Goal: Task Accomplishment & Management: Use online tool/utility

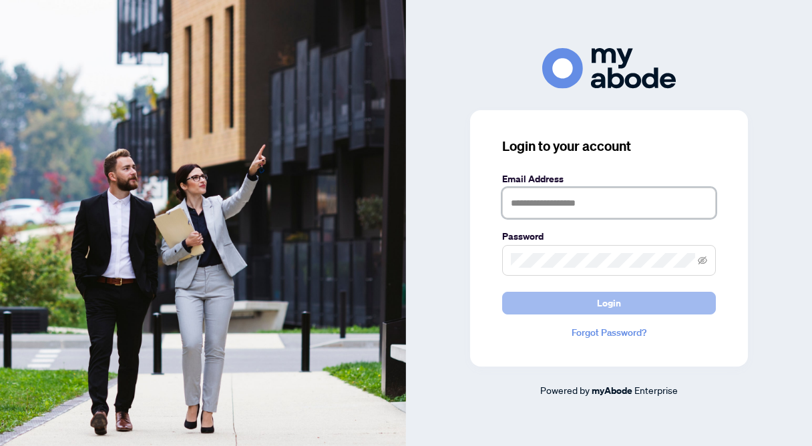
type input "**********"
click at [544, 308] on button "Login" at bounding box center [609, 303] width 214 height 23
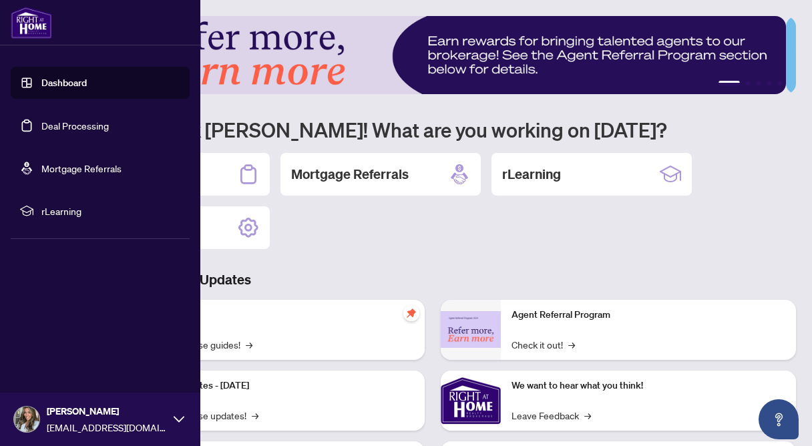
click at [41, 128] on link "Deal Processing" at bounding box center [74, 126] width 67 height 12
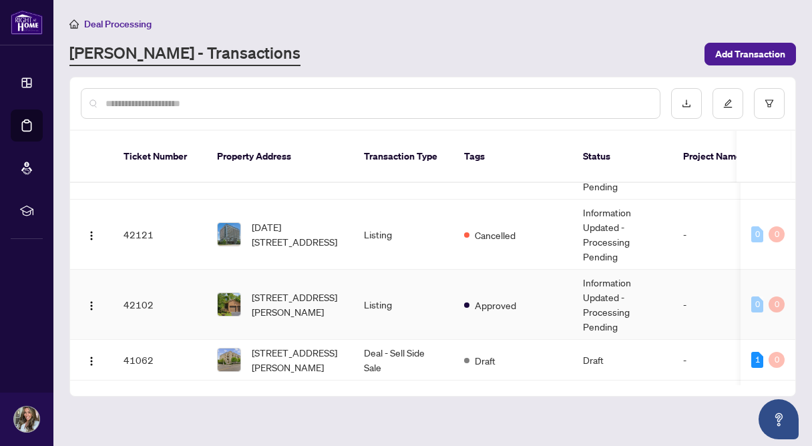
scroll to position [624, 0]
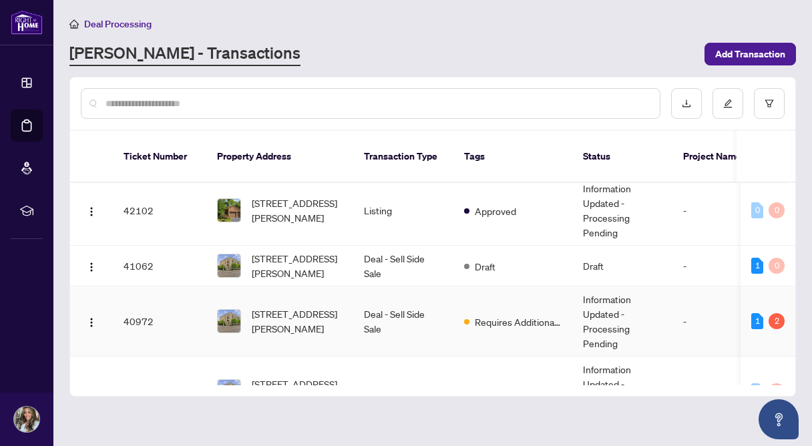
click at [423, 298] on td "Deal - Sell Side Sale" at bounding box center [403, 321] width 100 height 70
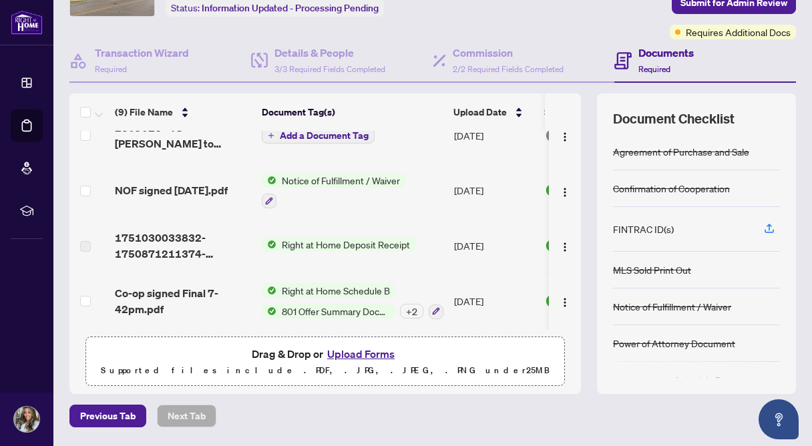
scroll to position [94, 0]
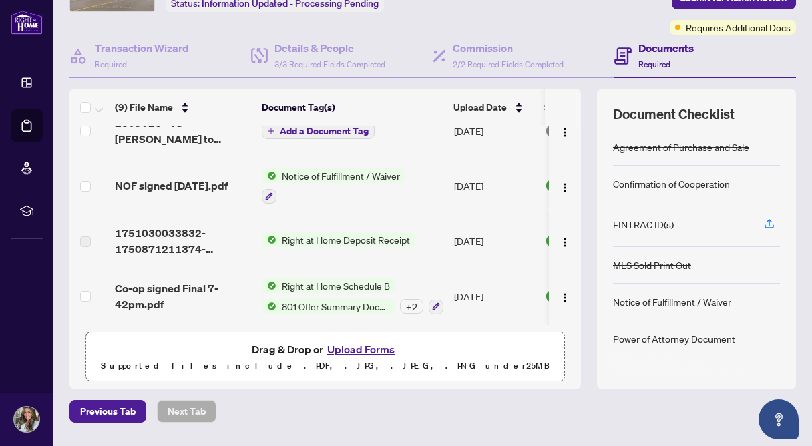
click at [304, 291] on div "Right at Home Schedule B 801 Offer Summary Document - For use with Agreement of…" at bounding box center [353, 296] width 182 height 36
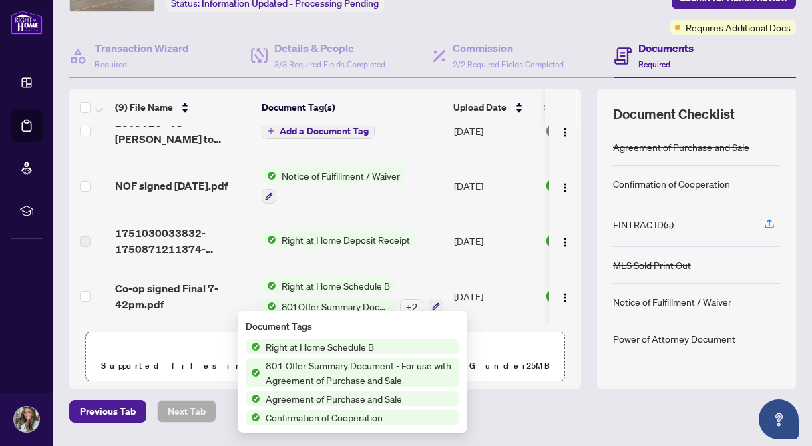
click at [318, 399] on span "Agreement of Purchase and Sale" at bounding box center [333, 398] width 147 height 15
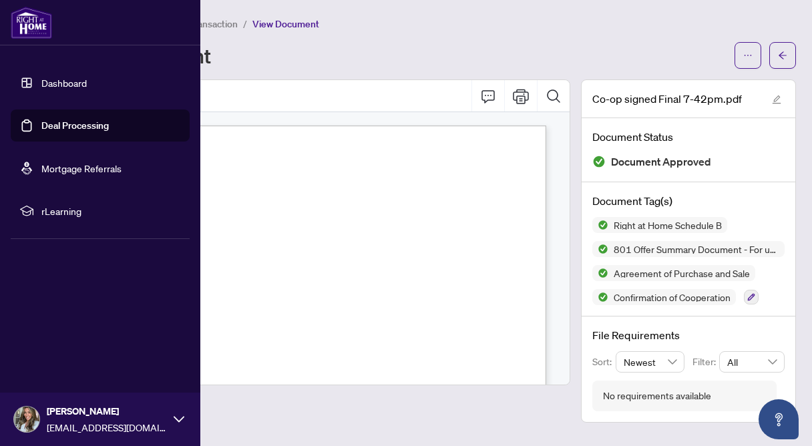
click at [58, 128] on link "Deal Processing" at bounding box center [74, 126] width 67 height 12
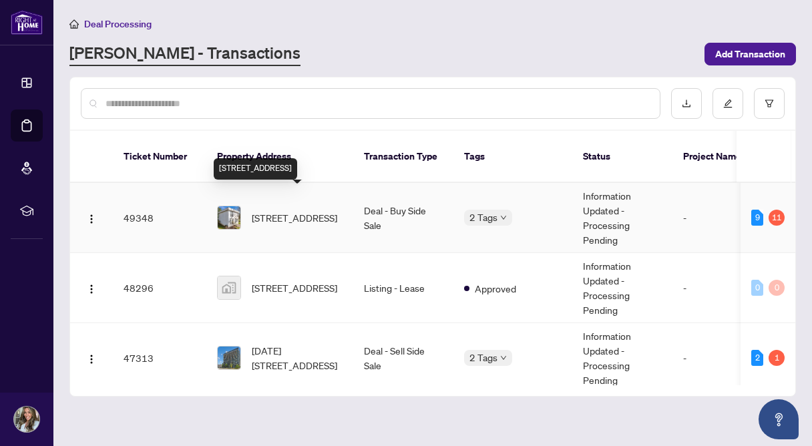
click at [284, 214] on span "[STREET_ADDRESS]" at bounding box center [294, 217] width 85 height 15
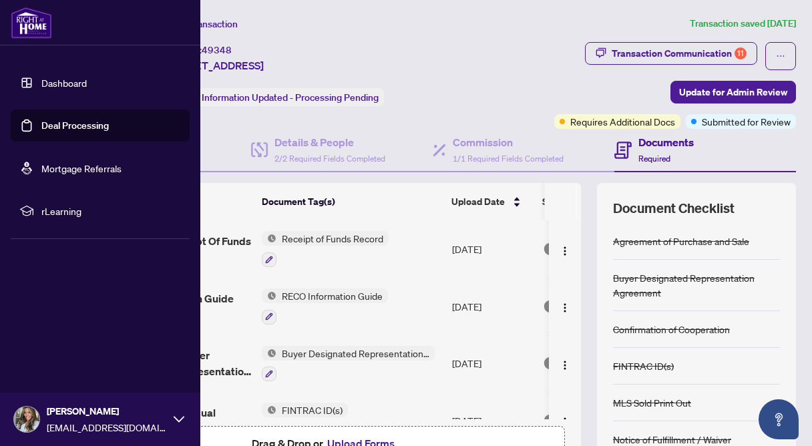
click at [47, 120] on link "Deal Processing" at bounding box center [74, 126] width 67 height 12
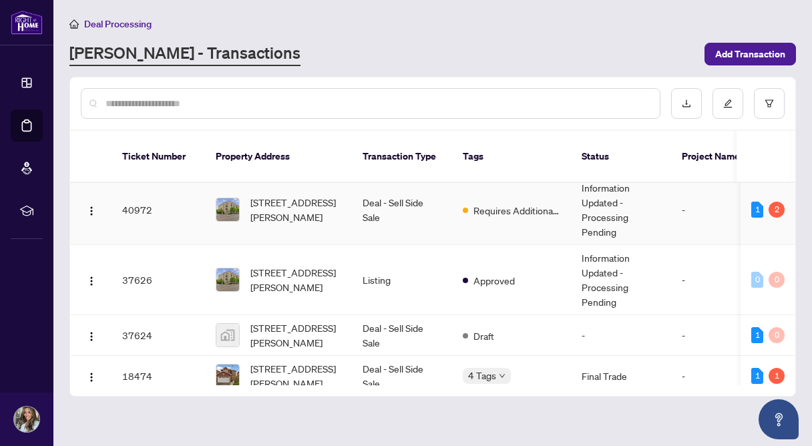
scroll to position [0, 1]
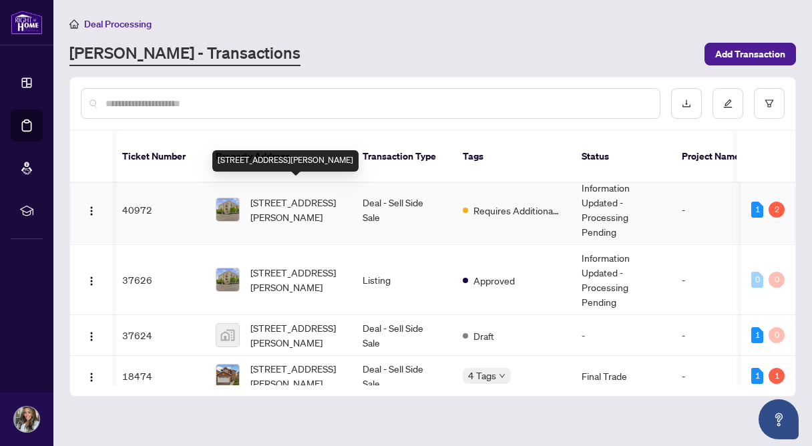
click at [310, 196] on span "[STREET_ADDRESS][PERSON_NAME]" at bounding box center [295, 209] width 91 height 29
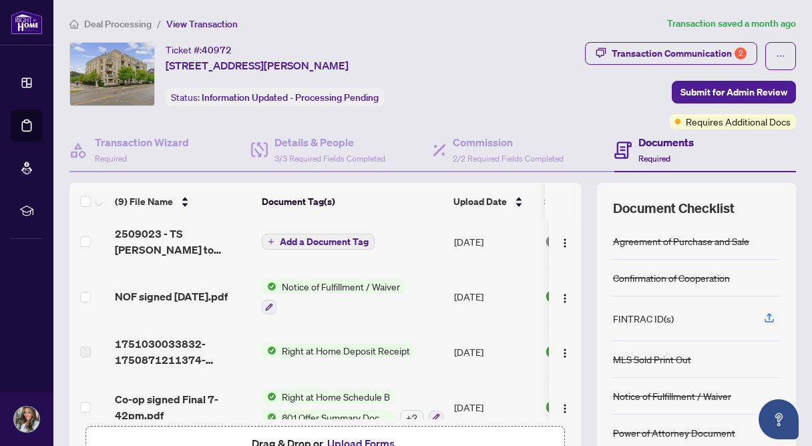
scroll to position [308, 0]
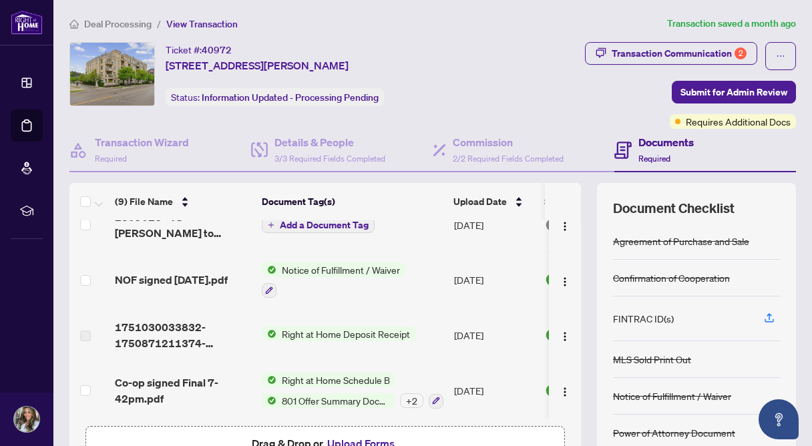
click at [312, 387] on div "Right at Home Schedule B 801 Offer Summary Document - For use with Agreement of…" at bounding box center [353, 391] width 182 height 36
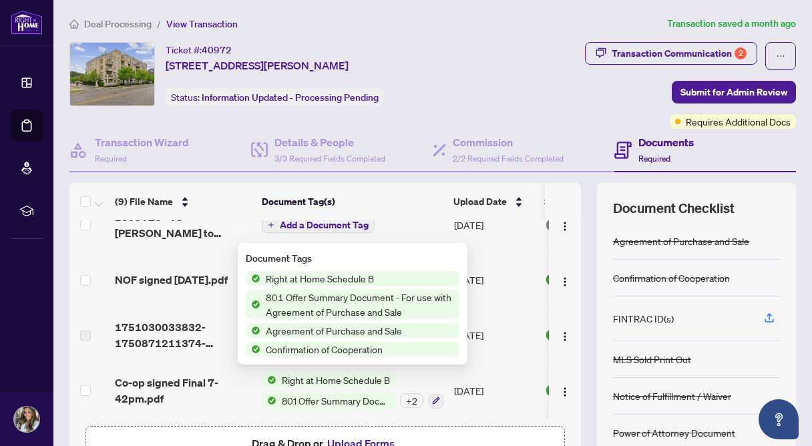
click at [330, 330] on span "Agreement of Purchase and Sale" at bounding box center [333, 330] width 147 height 15
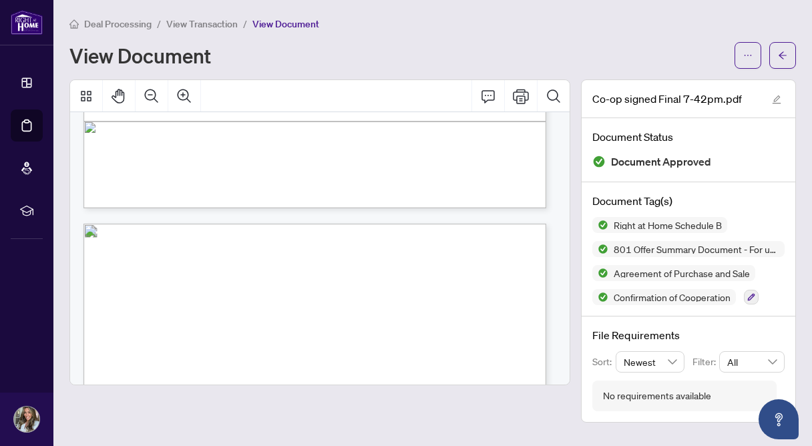
scroll to position [6091, 0]
